Goal: Information Seeking & Learning: Learn about a topic

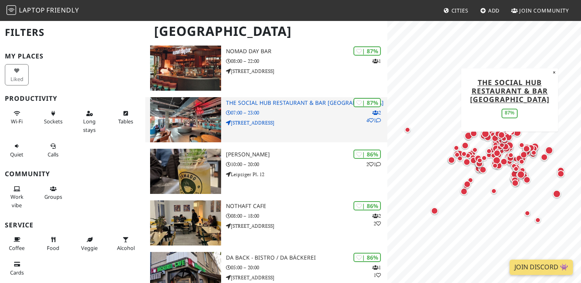
scroll to position [540, 0]
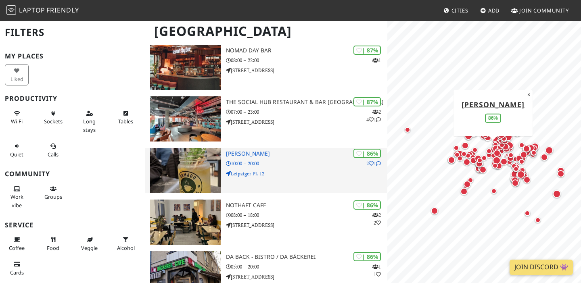
click at [266, 167] on p "10:00 – 20:00" at bounding box center [306, 164] width 161 height 8
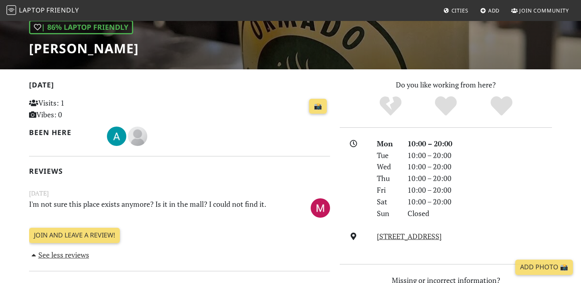
scroll to position [121, 0]
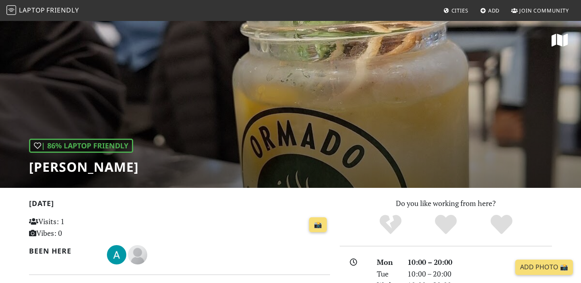
scroll to position [121, 0]
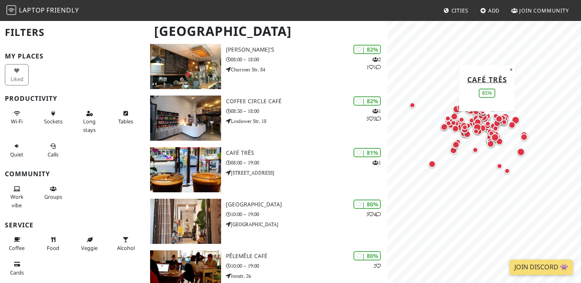
scroll to position [1264, 0]
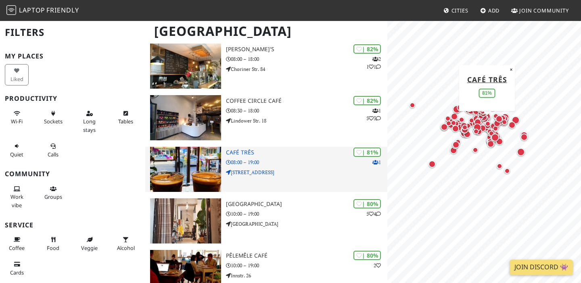
click at [287, 166] on p "08:00 – 19:00" at bounding box center [306, 163] width 161 height 8
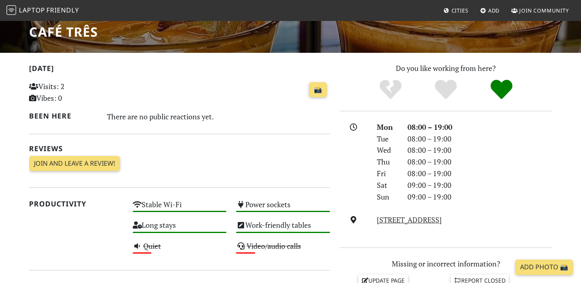
scroll to position [81, 0]
